Goal: Task Accomplishment & Management: Complete application form

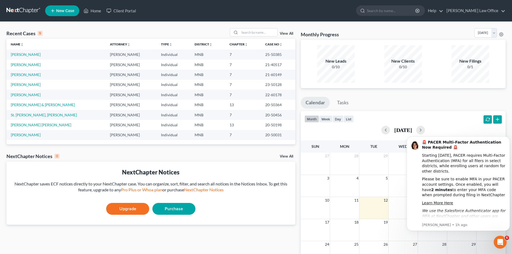
click at [64, 13] on link "New Case" at bounding box center [62, 10] width 34 height 11
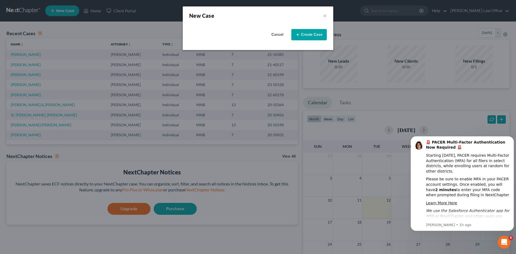
select select "42"
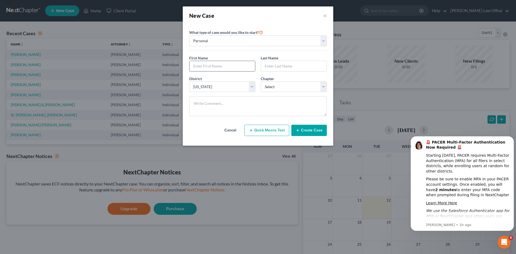
click at [217, 67] on input "text" at bounding box center [223, 66] width 66 height 10
type input "April [PERSON_NAME]"
type input "[PERSON_NAME]"
click at [234, 87] on select "Select [US_STATE] - [GEOGRAPHIC_DATA] [US_STATE] - [GEOGRAPHIC_DATA][US_STATE] …" at bounding box center [222, 86] width 66 height 11
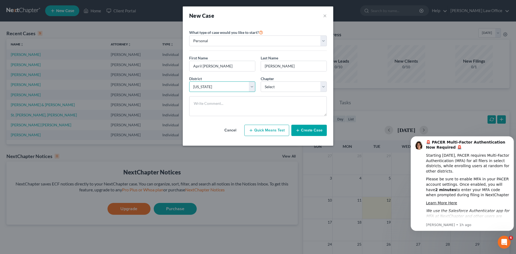
click at [234, 87] on select "Select [US_STATE] - [GEOGRAPHIC_DATA] [US_STATE] - [GEOGRAPHIC_DATA][US_STATE] …" at bounding box center [222, 86] width 66 height 11
click at [280, 87] on select "Select 7 11 12 13" at bounding box center [294, 86] width 66 height 11
select select "0"
click at [261, 81] on select "Select 7 11 12 13" at bounding box center [294, 86] width 66 height 11
click at [311, 131] on button "Create Case" at bounding box center [308, 130] width 35 height 11
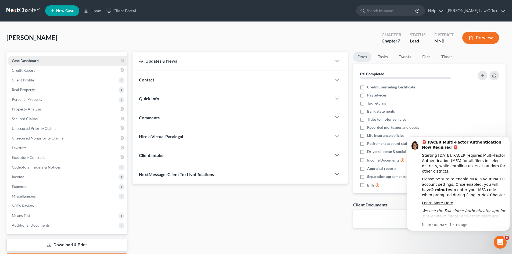
click at [60, 65] on link "Case Dashboard" at bounding box center [68, 61] width 120 height 10
click at [54, 80] on span "Client Profile" at bounding box center [68, 80] width 120 height 10
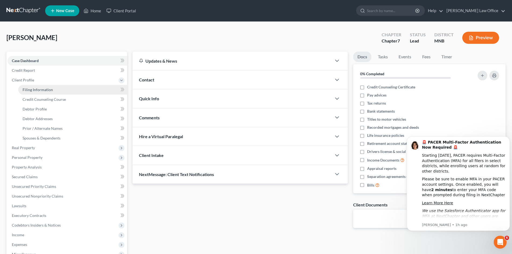
click at [52, 88] on link "Filing Information" at bounding box center [72, 90] width 109 height 10
select select "1"
select select "0"
select select "42"
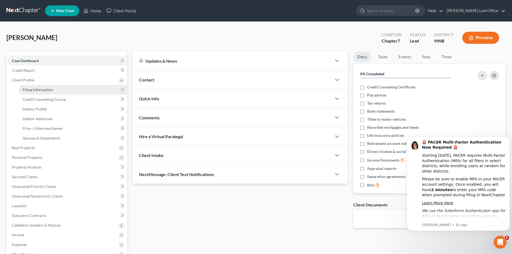
select select "0"
select select "24"
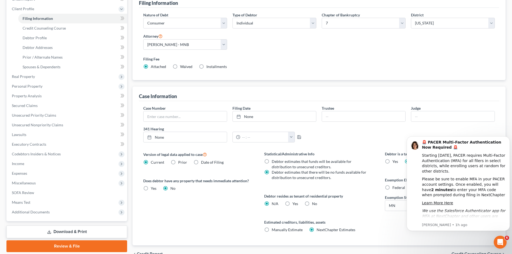
scroll to position [100, 0]
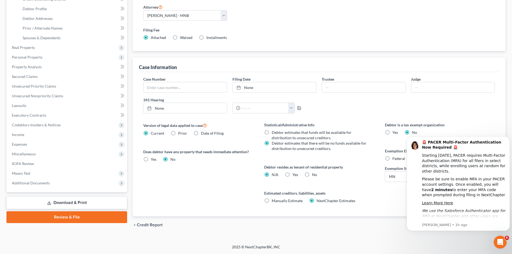
click at [363, 170] on div "Petition Navigation Case Dashboard Payments Invoices Payments Payments Credit R…" at bounding box center [255, 94] width 499 height 287
click at [363, 170] on div "🚨 PACER Multi-Factor Authentication Now Required 🚨 Starting [DATE], PACER requi…" at bounding box center [458, 183] width 103 height 95
click at [363, 170] on div "chevron_left Credit Report Credit Counseling Course chevron_right" at bounding box center [319, 224] width 373 height 17
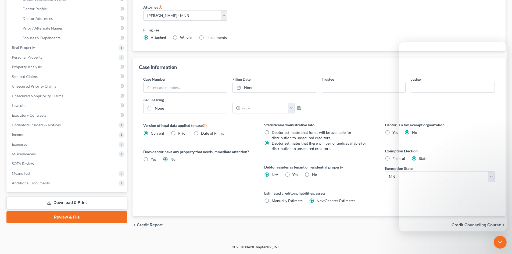
click at [363, 170] on div "chevron_left Credit Report Credit Counseling Course chevron_right" at bounding box center [319, 224] width 373 height 17
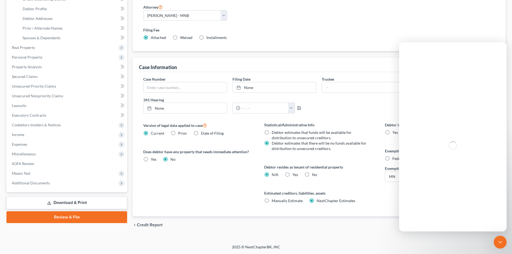
scroll to position [0, 0]
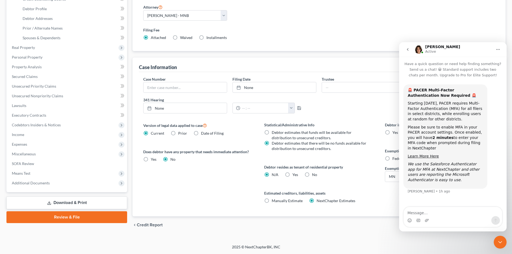
click at [363, 170] on div "Debtor is a tax exempt organization Yes No Exemption Election Federal State Exe…" at bounding box center [440, 169] width 121 height 94
click at [363, 170] on div "Close Intercom Messenger" at bounding box center [500, 242] width 13 height 13
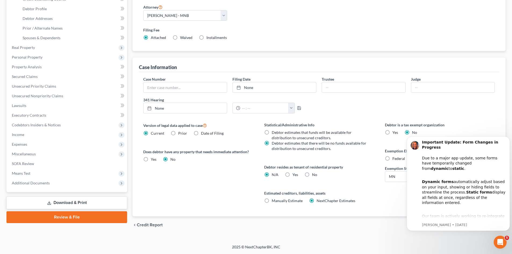
click at [363, 121] on div "Case Number Filing Date None close Date Time chevron_left [DATE] chevron_right …" at bounding box center [319, 144] width 360 height 144
click at [363, 170] on div "Open Intercom Messenger" at bounding box center [501, 242] width 18 height 18
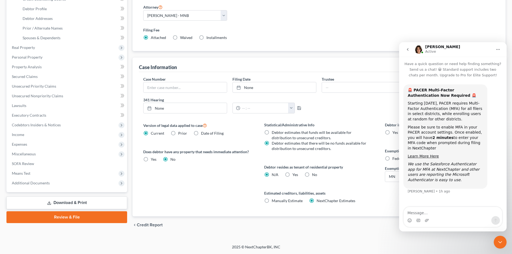
click at [363, 170] on icon "Close Intercom Messenger" at bounding box center [500, 242] width 6 height 6
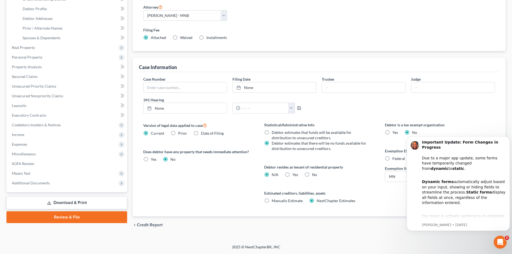
click at [363, 170] on body "Important Update: Form Changes in Progress Due to a major app update, some form…" at bounding box center [458, 183] width 103 height 107
click at [363, 170] on p "[PERSON_NAME] • [DATE]" at bounding box center [464, 225] width 84 height 5
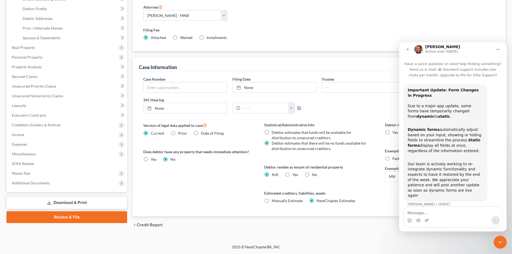
click at [363, 170] on div "Intercom messenger" at bounding box center [453, 220] width 98 height 9
click at [363, 170] on div "Close Intercom Messenger" at bounding box center [500, 242] width 13 height 13
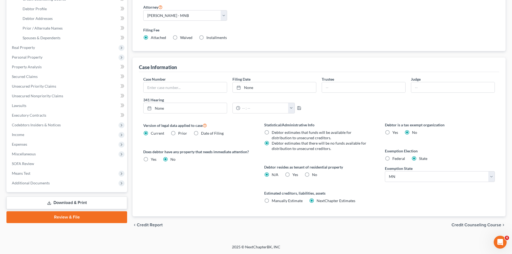
click at [293, 170] on label "Yes Yes" at bounding box center [296, 174] width 6 height 5
click at [295, 170] on input "Yes Yes" at bounding box center [296, 173] width 3 height 3
radio input "true"
radio input "false"
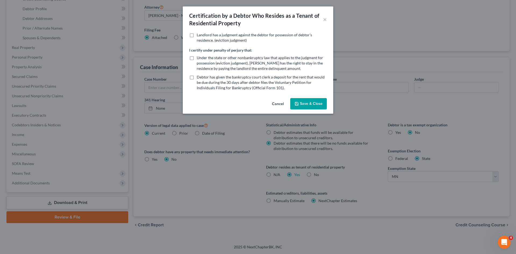
click at [301, 102] on button "Save & Close" at bounding box center [308, 103] width 37 height 11
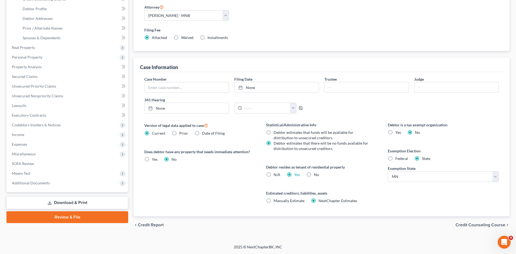
drag, startPoint x: 302, startPoint y: 103, endPoint x: 297, endPoint y: 159, distance: 56.7
click at [302, 102] on div "341 Hearing None close Date Time chevron_left [DATE] chevron_right Su M Tu W Th…" at bounding box center [232, 105] width 180 height 16
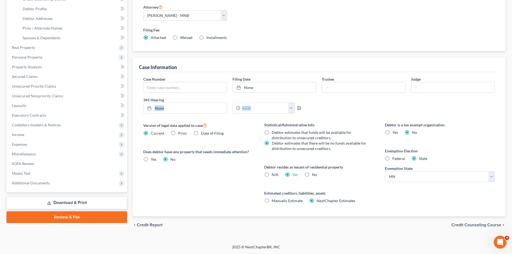
click at [363, 170] on span "Credit Counseling Course" at bounding box center [477, 225] width 50 height 4
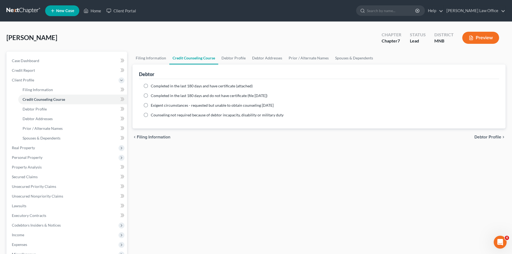
click at [151, 85] on label "Completed in the last 180 days and have certificate (attached)" at bounding box center [202, 85] width 102 height 5
click at [153, 85] on input "Completed in the last 180 days and have certificate (attached)" at bounding box center [154, 84] width 3 height 3
radio input "true"
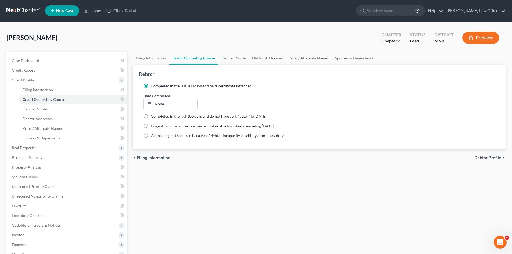
scroll to position [27, 0]
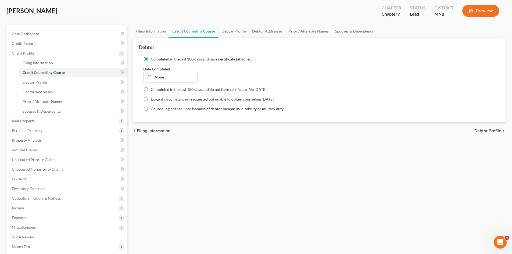
click at [257, 170] on div "Filing Information Credit Counseling Course Debtor Profile Debtor Addresses Pri…" at bounding box center [319, 161] width 379 height 272
click at [363, 131] on span "Debtor Profile" at bounding box center [488, 131] width 27 height 4
select select "0"
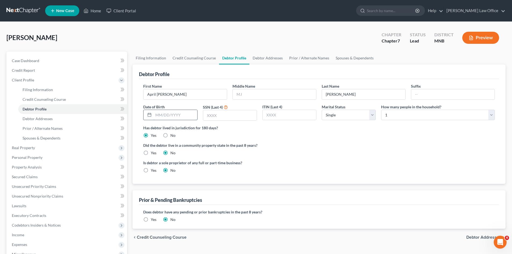
click at [189, 115] on input "text" at bounding box center [176, 115] width 44 height 10
type input "[DATE]"
type input "4330"
click at [363, 113] on select "Select 1 2 3 4 5 6 7 8 9 10 11 12 13 14 15 16 17 18 19 20" at bounding box center [438, 115] width 114 height 11
select select "1"
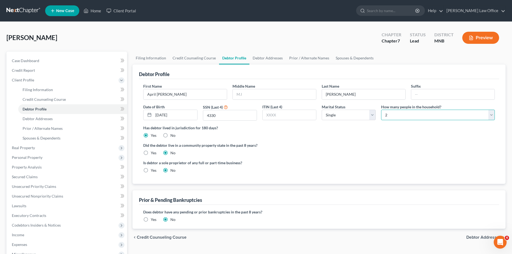
click at [363, 110] on select "Select 1 2 3 4 5 6 7 8 9 10 11 12 13 14 15 16 17 18 19 20" at bounding box center [438, 115] width 114 height 11
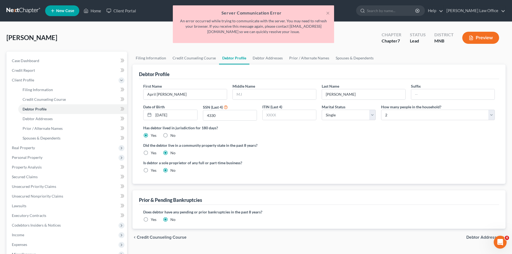
click at [295, 162] on label "Is debtor a sole proprietor of any full or part-time business?" at bounding box center [229, 163] width 173 height 6
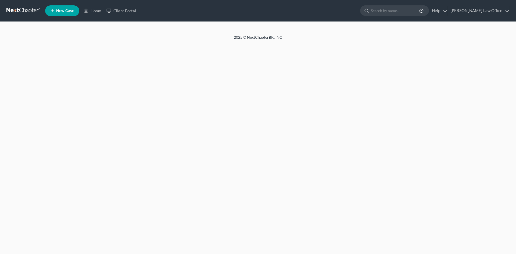
select select "0"
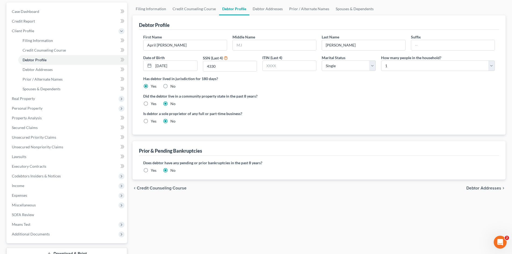
scroll to position [54, 0]
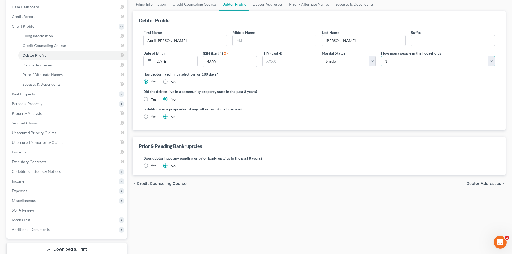
click at [403, 64] on select "Select 1 2 3 4 5 6 7 8 9 10 11 12 13 14 15 16 17 18 19 20" at bounding box center [438, 61] width 114 height 11
select select "1"
click at [381, 56] on select "Select 1 2 3 4 5 6 7 8 9 10 11 12 13 14 15 16 17 18 19 20" at bounding box center [438, 61] width 114 height 11
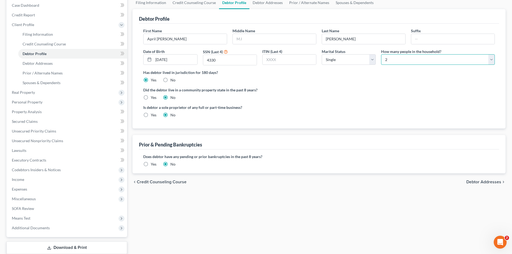
scroll to position [81, 0]
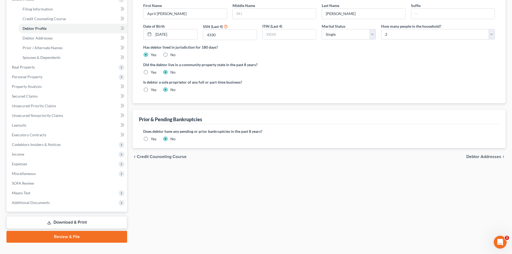
click at [475, 155] on span "Debtor Addresses" at bounding box center [483, 157] width 35 height 4
select select "0"
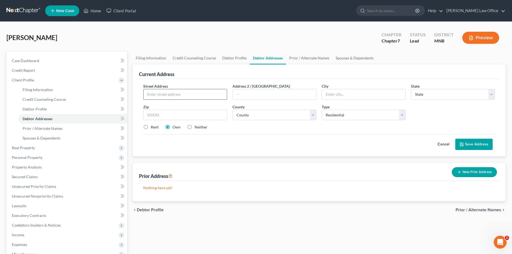
click at [206, 93] on input "text" at bounding box center [185, 94] width 83 height 10
